Goal: Find contact information: Find contact information

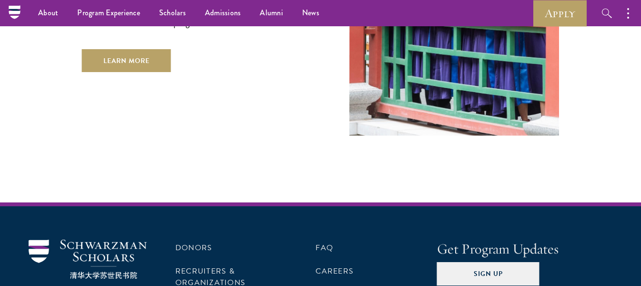
scroll to position [2806, 0]
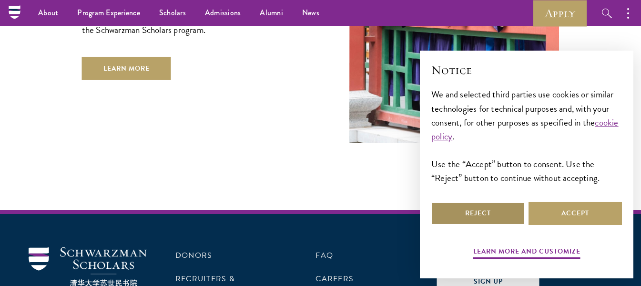
click at [479, 212] on button "Reject" at bounding box center [477, 213] width 93 height 23
